Goal: Task Accomplishment & Management: Manage account settings

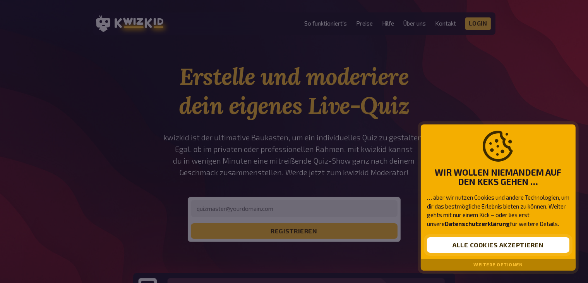
click at [465, 247] on button "Alle Cookies akzeptieren" at bounding box center [498, 244] width 142 height 15
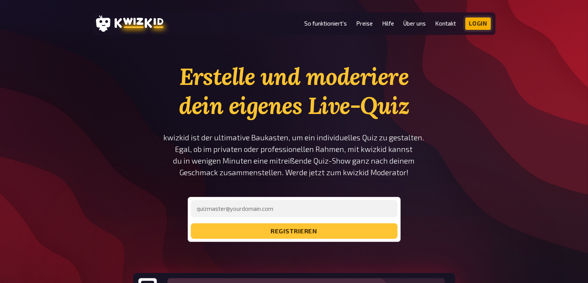
click at [480, 19] on link "Login" at bounding box center [478, 23] width 26 height 12
